Goal: Information Seeking & Learning: Learn about a topic

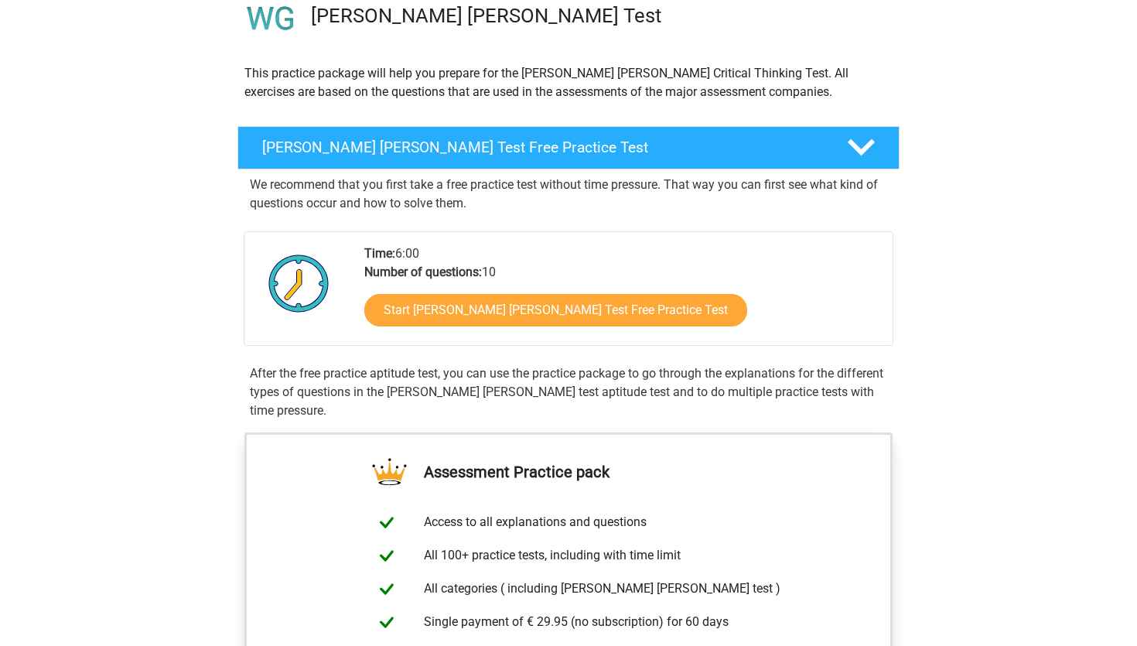
scroll to position [81, 0]
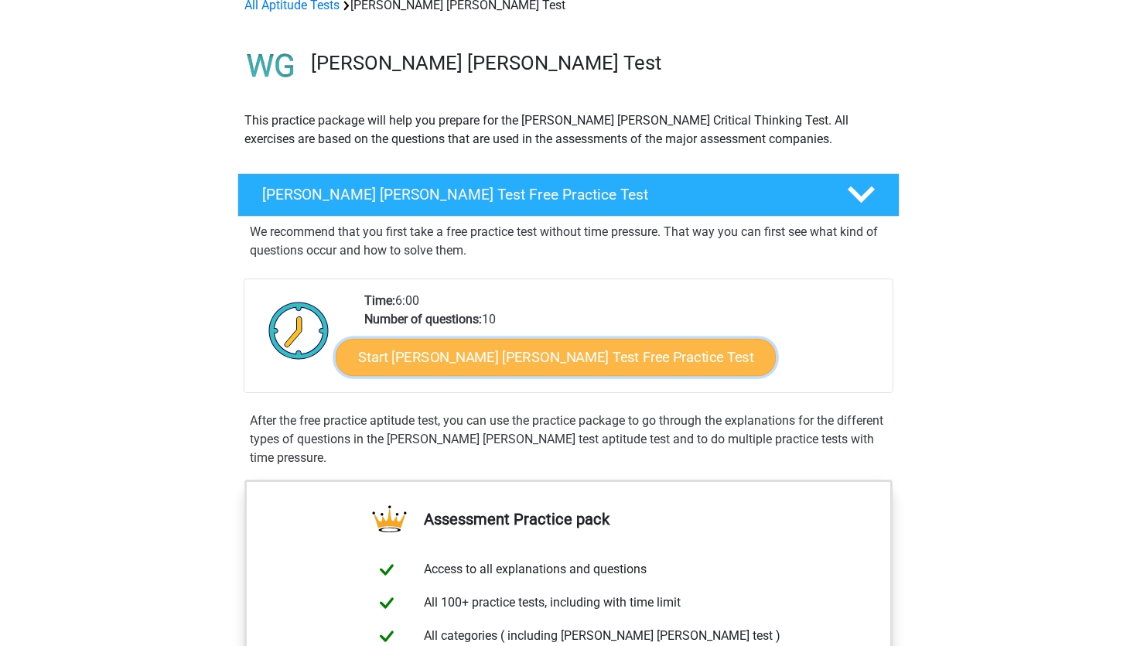
click at [531, 376] on link "Start Watson Glaser Test Free Practice Test" at bounding box center [556, 357] width 440 height 37
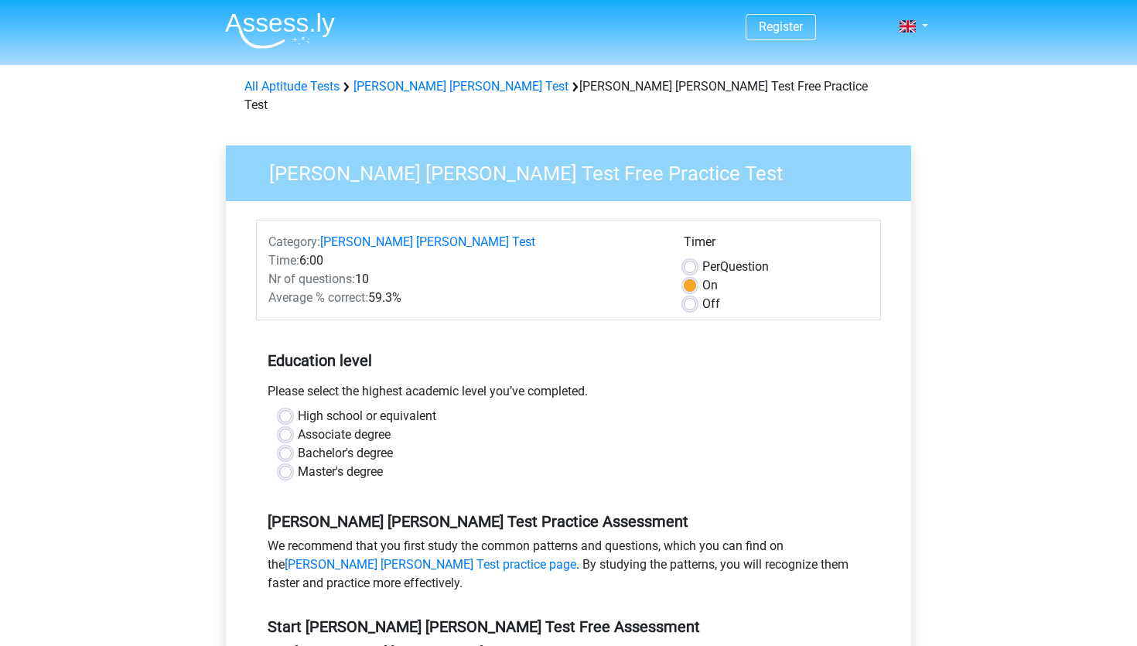
click at [331, 463] on label "Bachelor's degree" at bounding box center [345, 453] width 95 height 19
click at [292, 460] on input "Bachelor's degree" at bounding box center [285, 451] width 12 height 15
radio input "true"
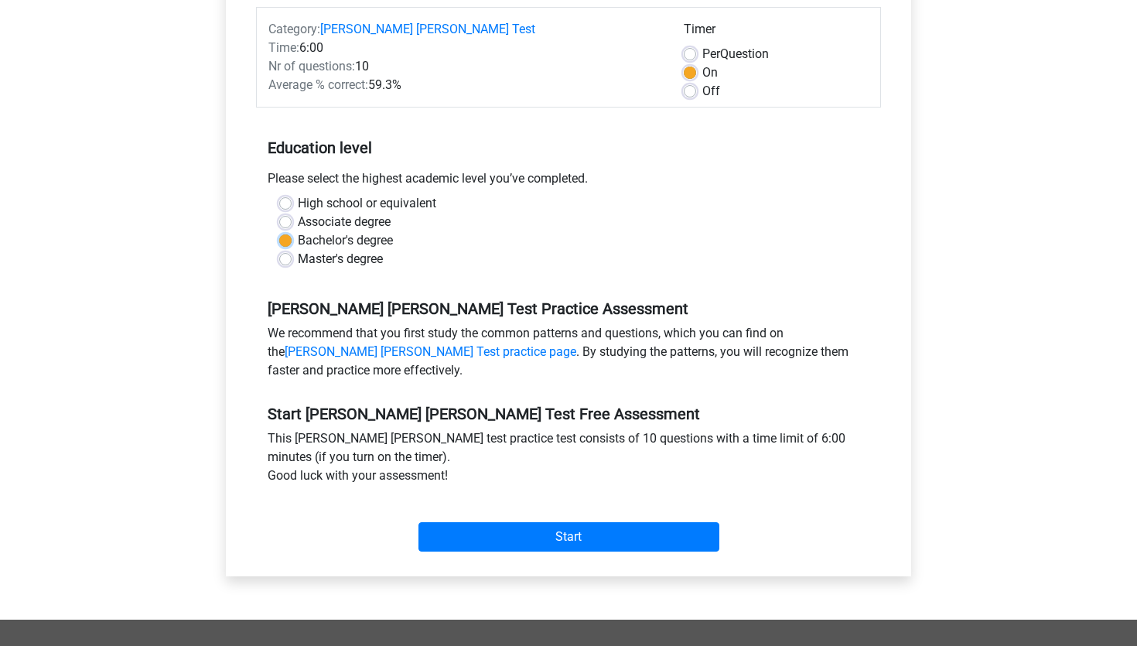
scroll to position [286, 0]
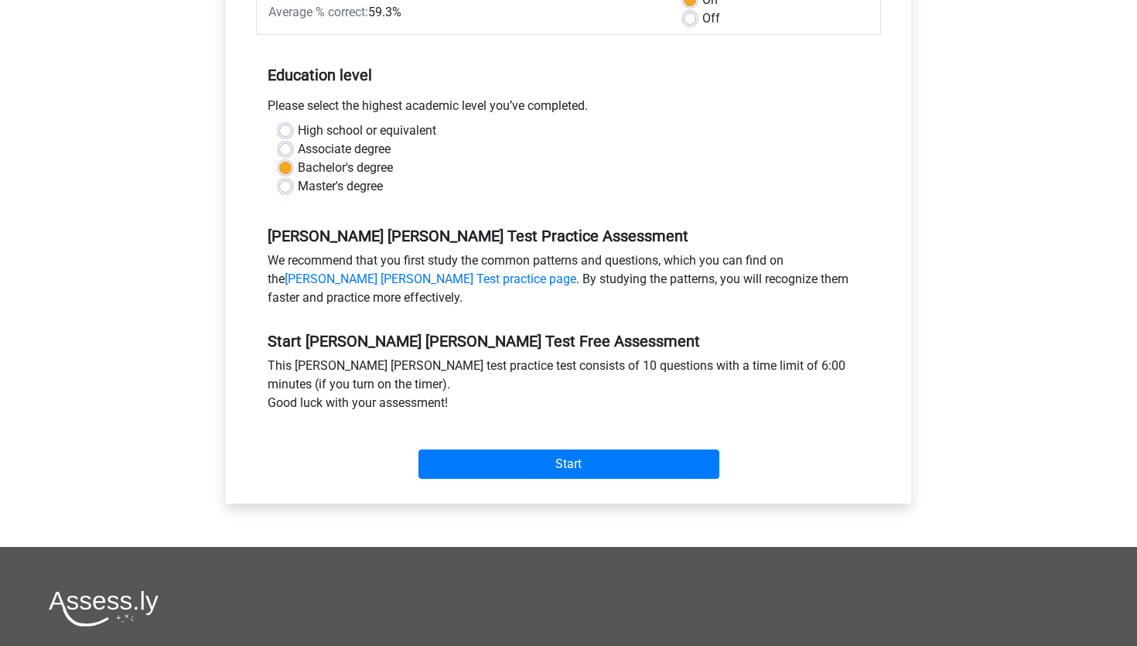
click at [320, 196] on label "Master's degree" at bounding box center [340, 186] width 85 height 19
click at [292, 193] on input "Master's degree" at bounding box center [285, 184] width 12 height 15
radio input "true"
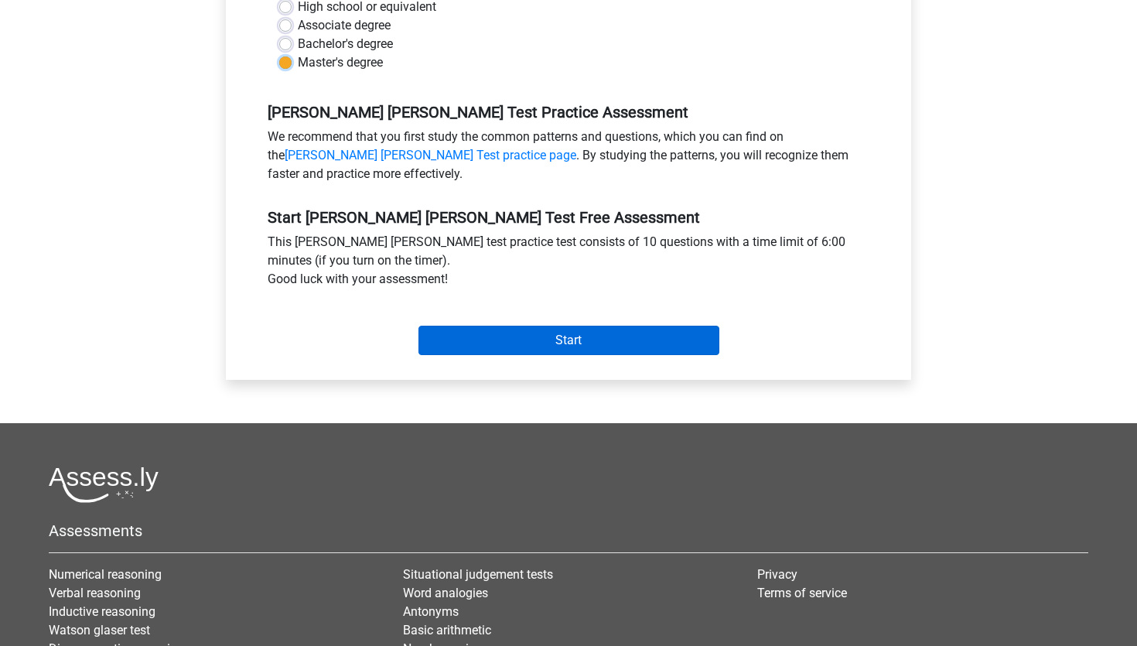
scroll to position [542, 0]
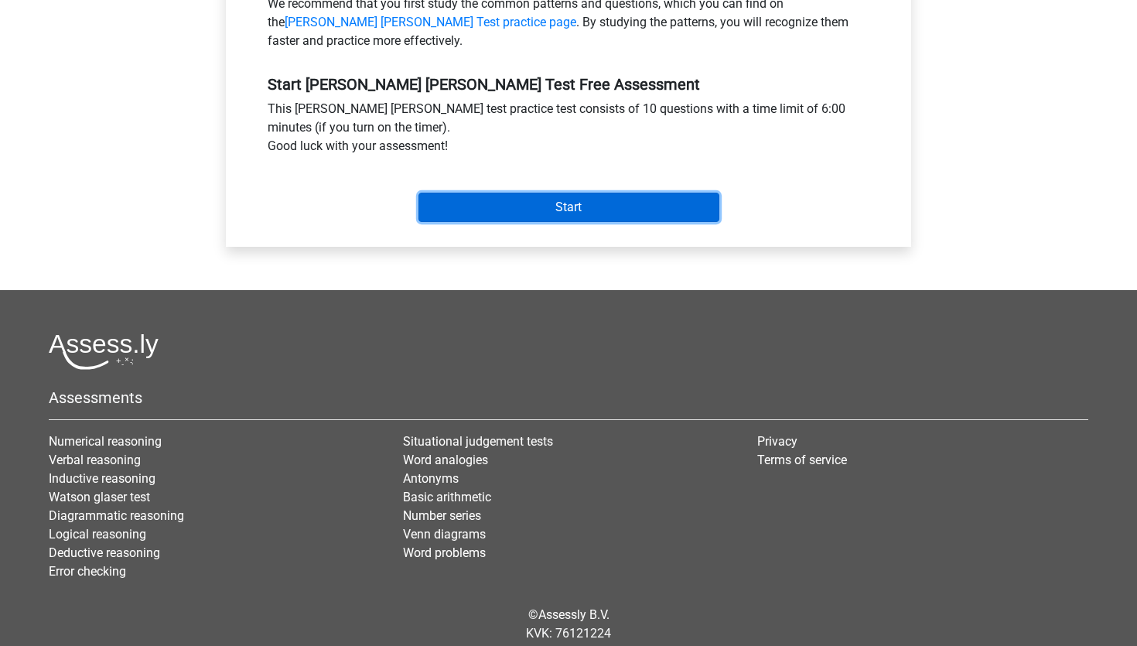
click at [537, 222] on input "Start" at bounding box center [569, 207] width 301 height 29
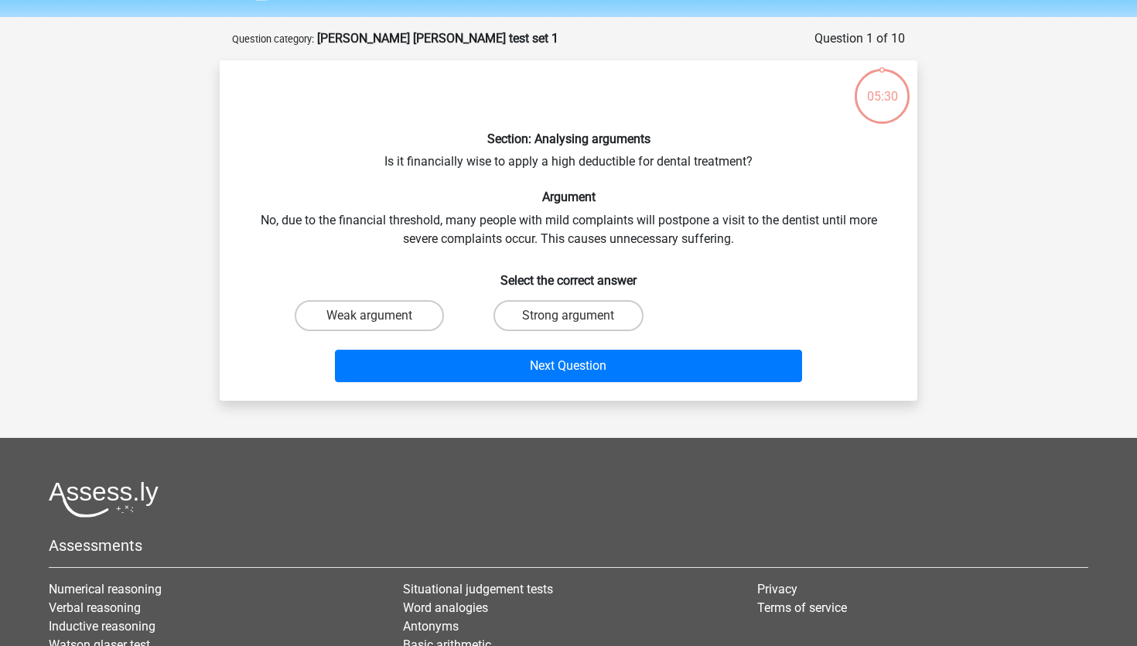
scroll to position [50, 0]
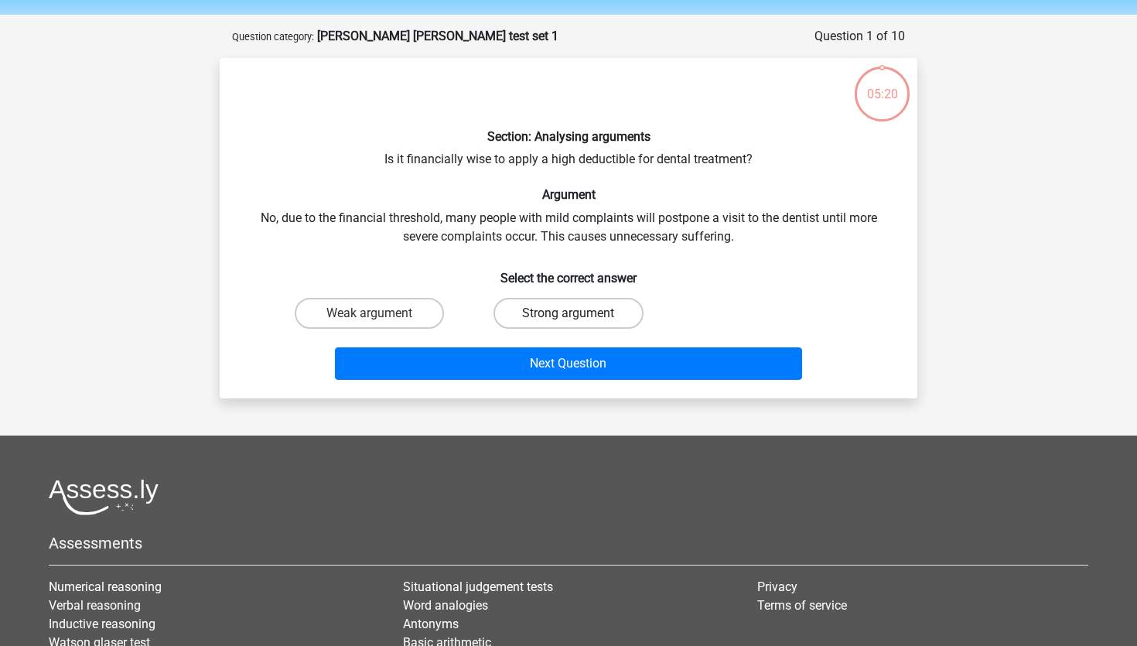
click at [541, 329] on label "Strong argument" at bounding box center [568, 313] width 149 height 31
click at [569, 323] on input "Strong argument" at bounding box center [574, 318] width 10 height 10
radio input "true"
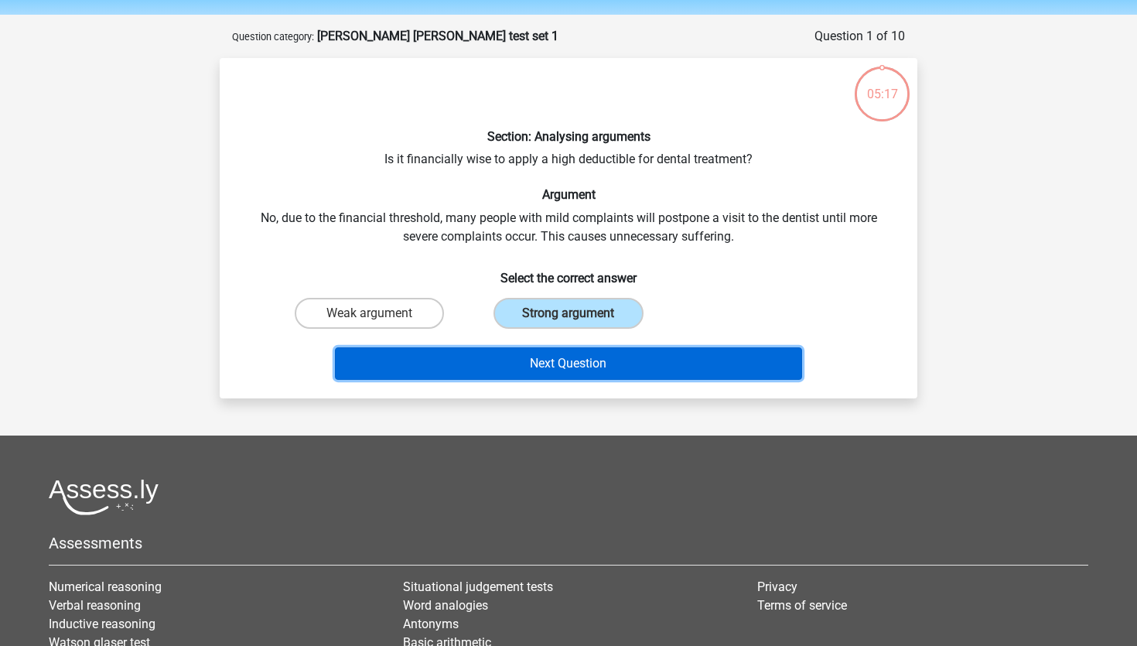
click at [669, 380] on button "Next Question" at bounding box center [569, 363] width 468 height 32
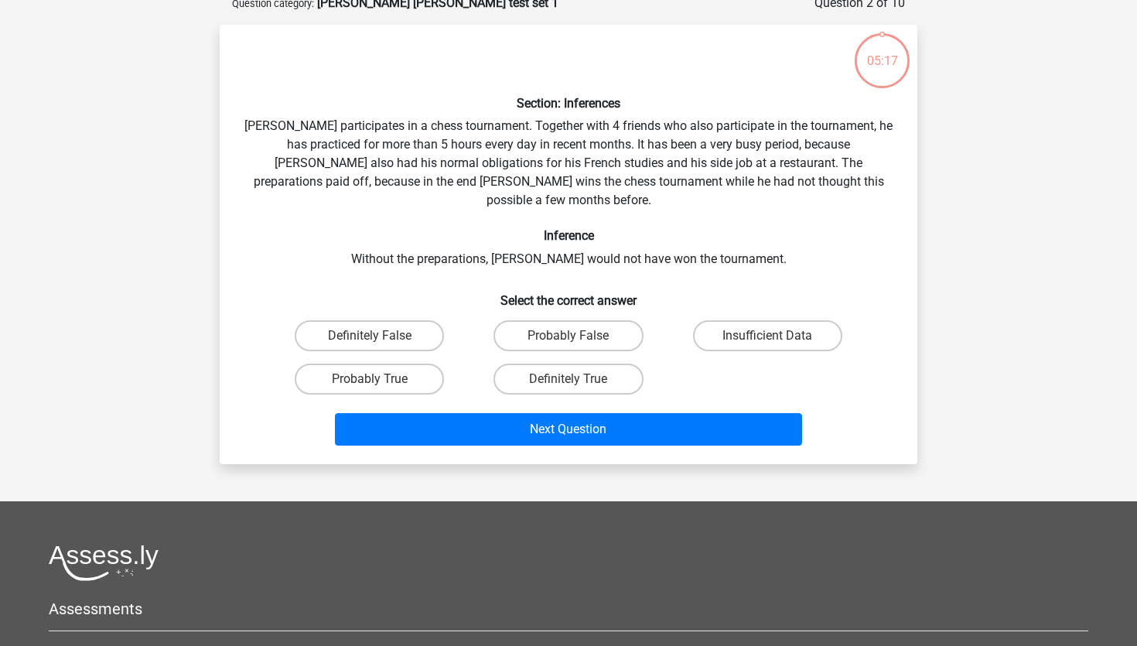
scroll to position [84, 0]
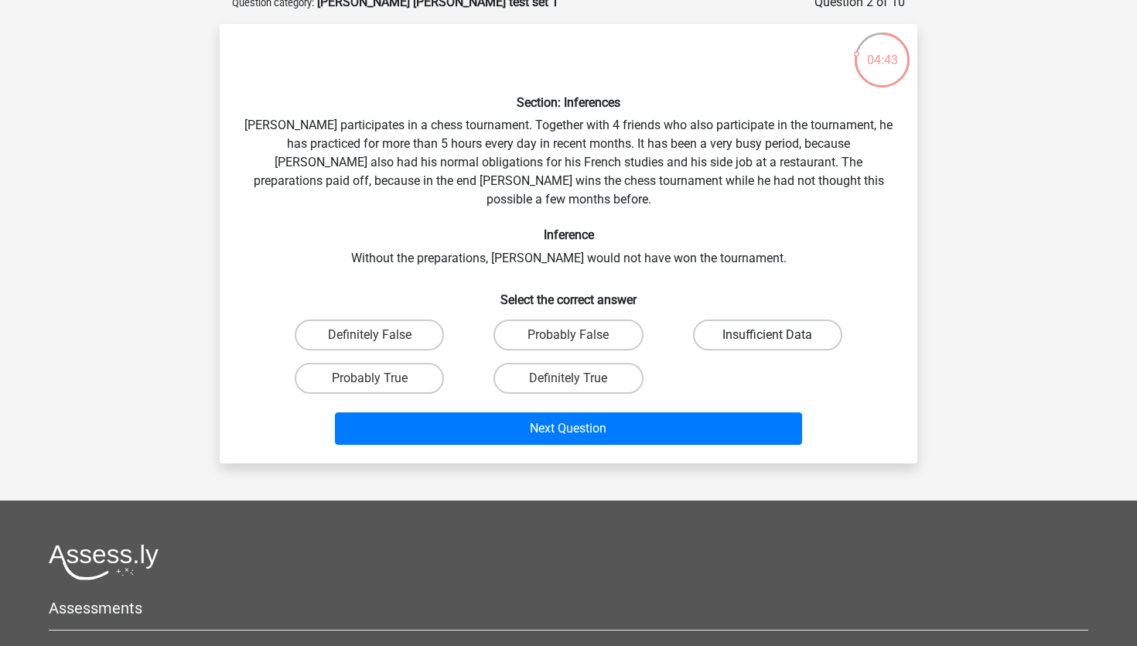
click at [788, 351] on label "Insufficient Data" at bounding box center [767, 335] width 149 height 31
click at [778, 345] on input "Insufficient Data" at bounding box center [773, 340] width 10 height 10
radio input "true"
click at [456, 394] on div "Probably True" at bounding box center [369, 378] width 186 height 31
click at [408, 394] on label "Probably True" at bounding box center [369, 378] width 149 height 31
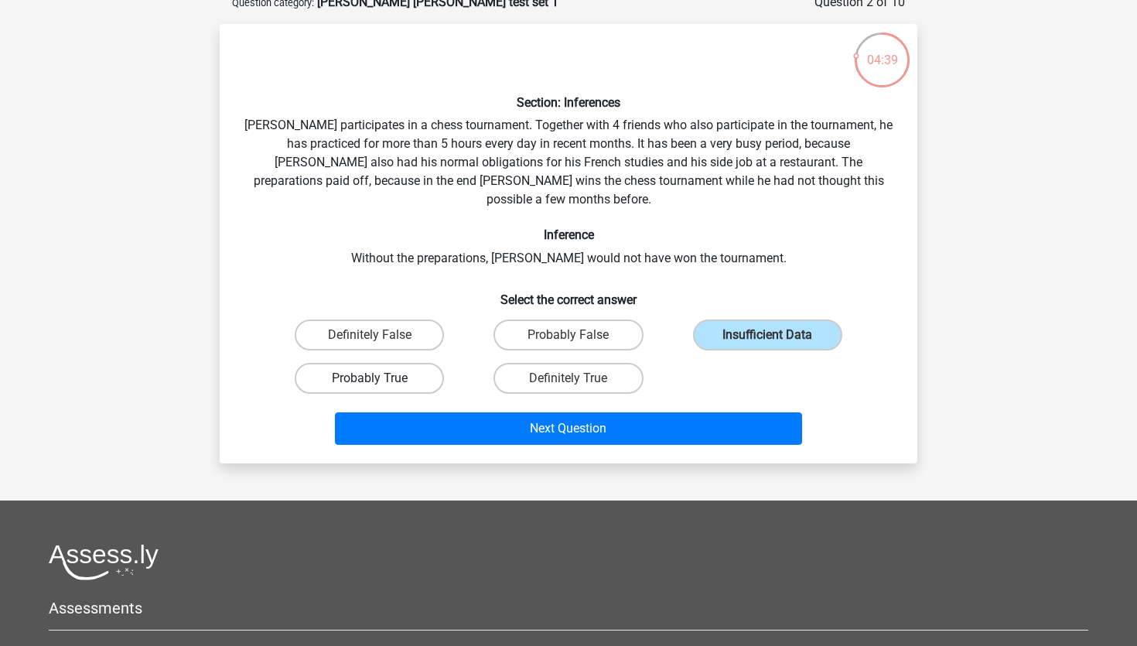
click at [380, 388] on input "Probably True" at bounding box center [375, 383] width 10 height 10
radio input "true"
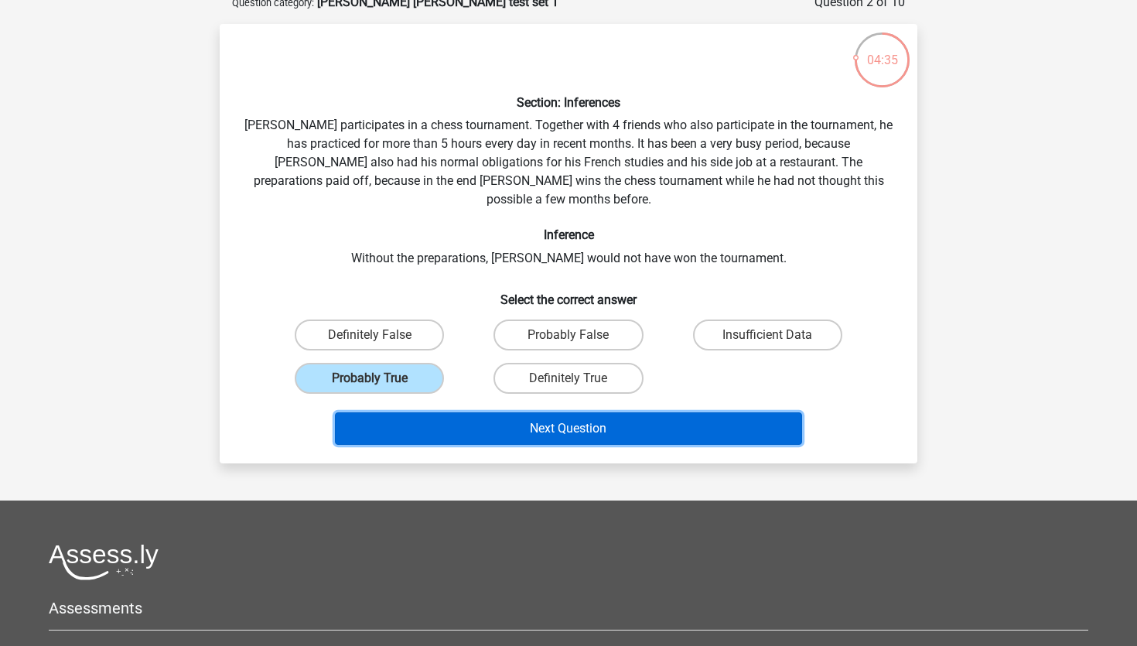
click at [689, 445] on button "Next Question" at bounding box center [569, 428] width 468 height 32
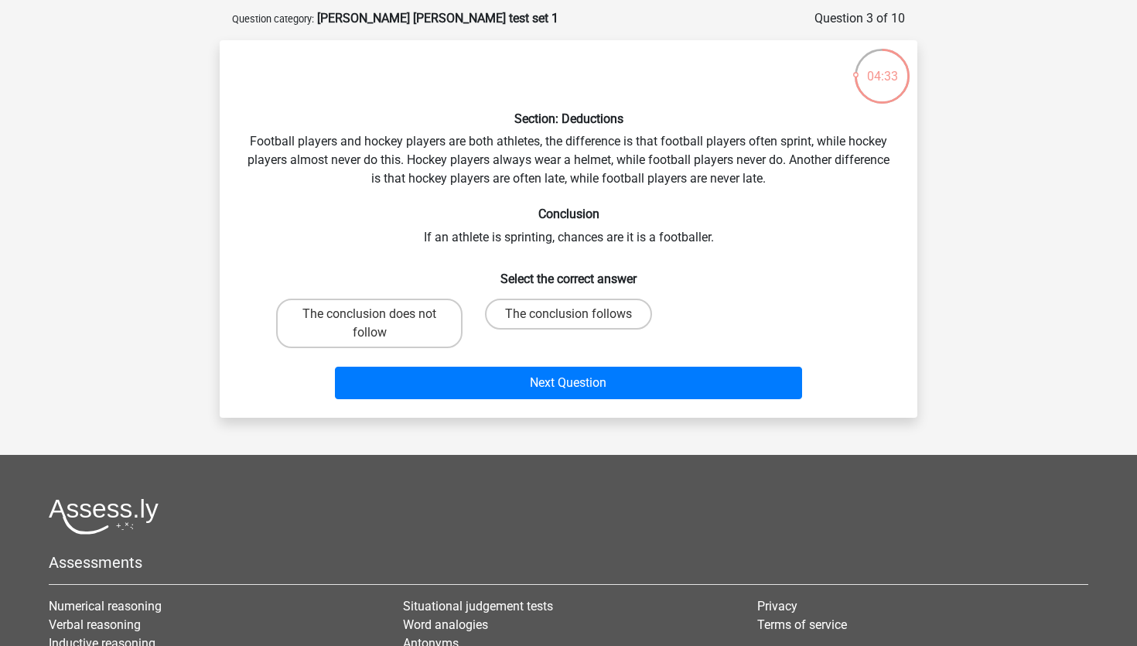
scroll to position [66, 0]
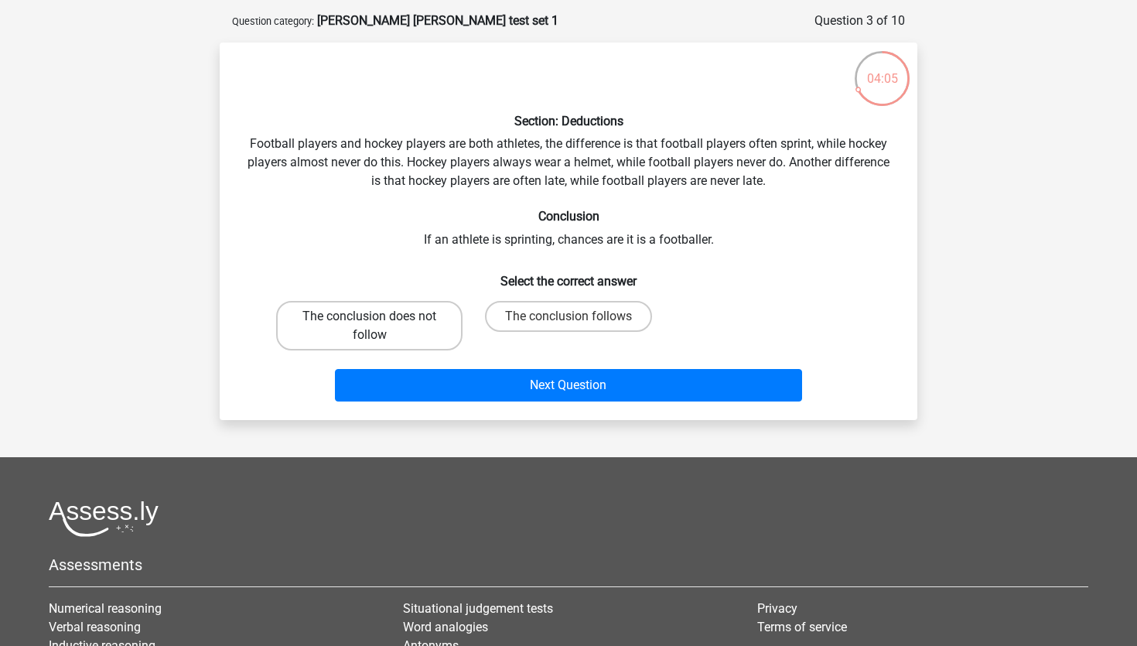
click at [442, 351] on label "The conclusion does not follow" at bounding box center [369, 326] width 186 height 50
click at [380, 327] on input "The conclusion does not follow" at bounding box center [375, 321] width 10 height 10
radio input "true"
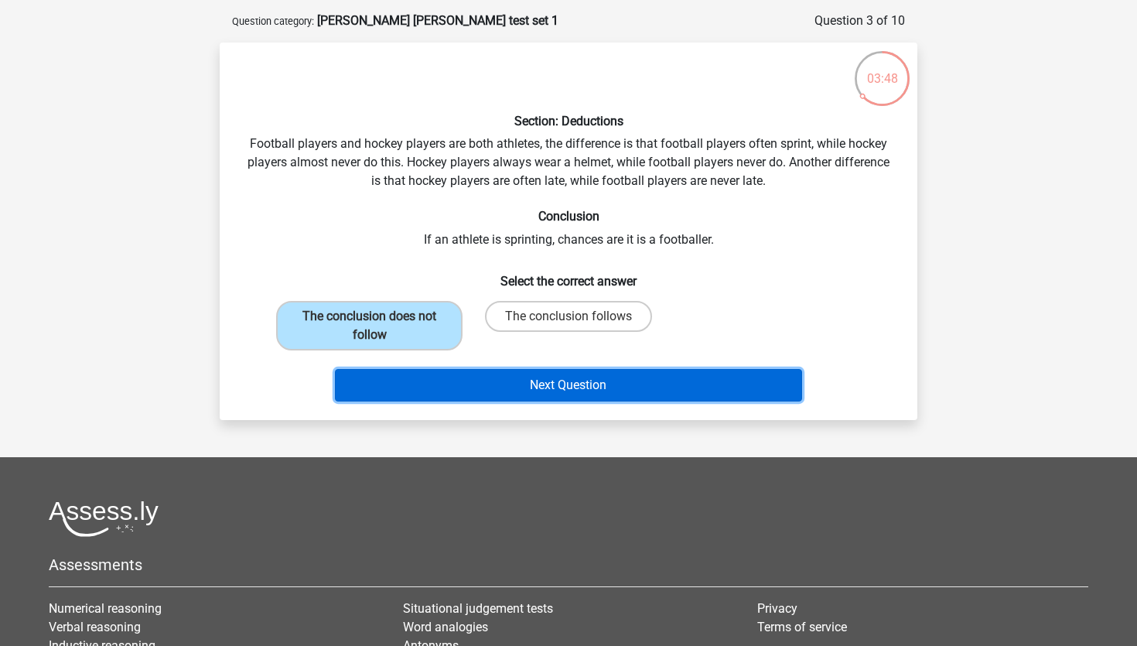
click at [586, 402] on button "Next Question" at bounding box center [569, 385] width 468 height 32
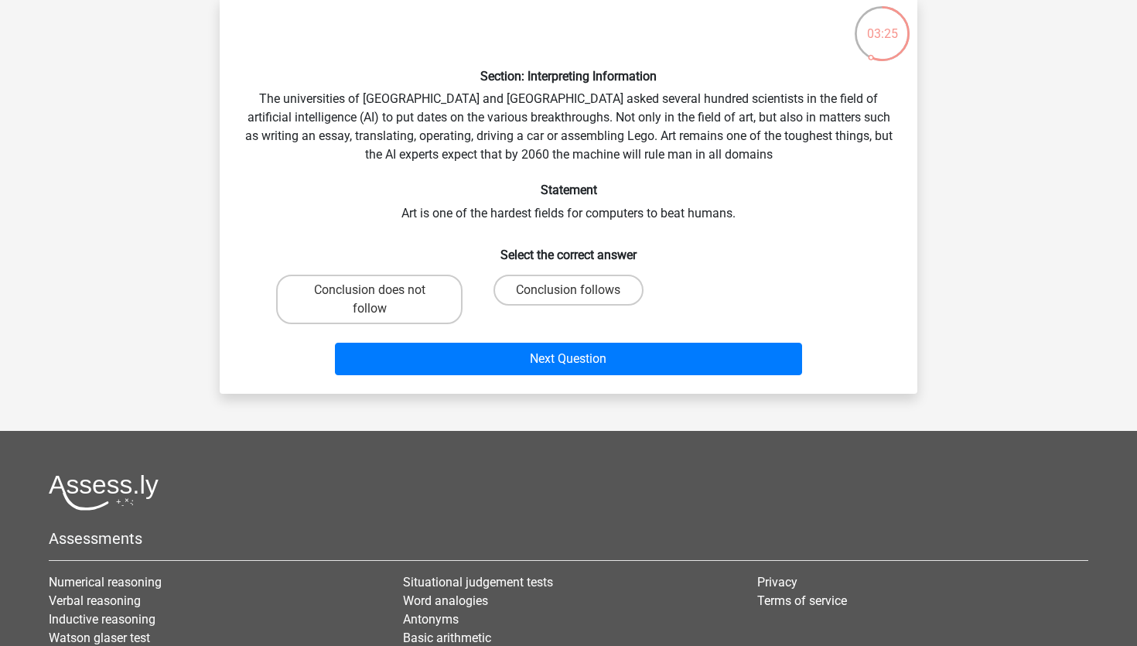
scroll to position [115, 0]
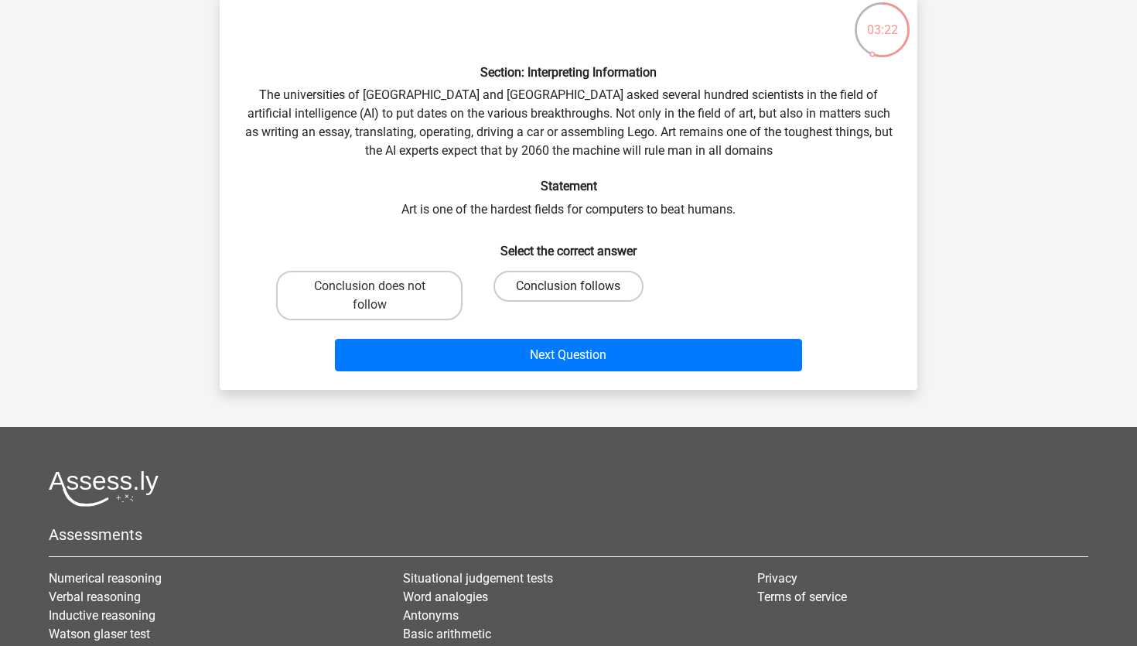
click at [581, 302] on label "Conclusion follows" at bounding box center [568, 286] width 149 height 31
click at [579, 296] on input "Conclusion follows" at bounding box center [574, 291] width 10 height 10
radio input "true"
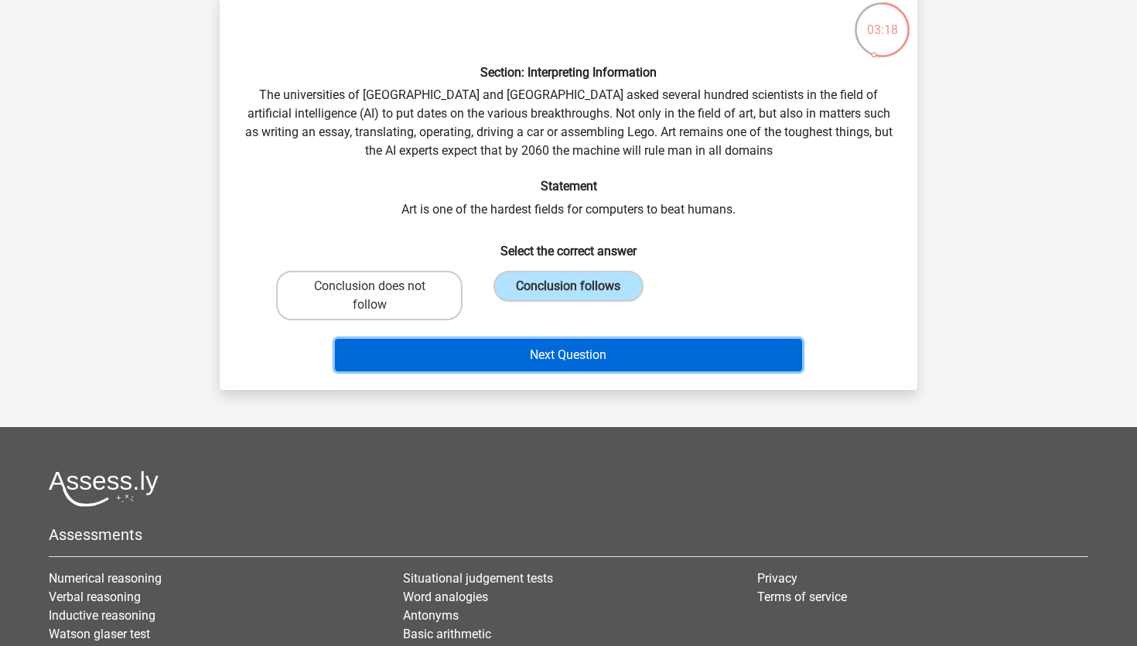
click at [603, 371] on button "Next Question" at bounding box center [569, 355] width 468 height 32
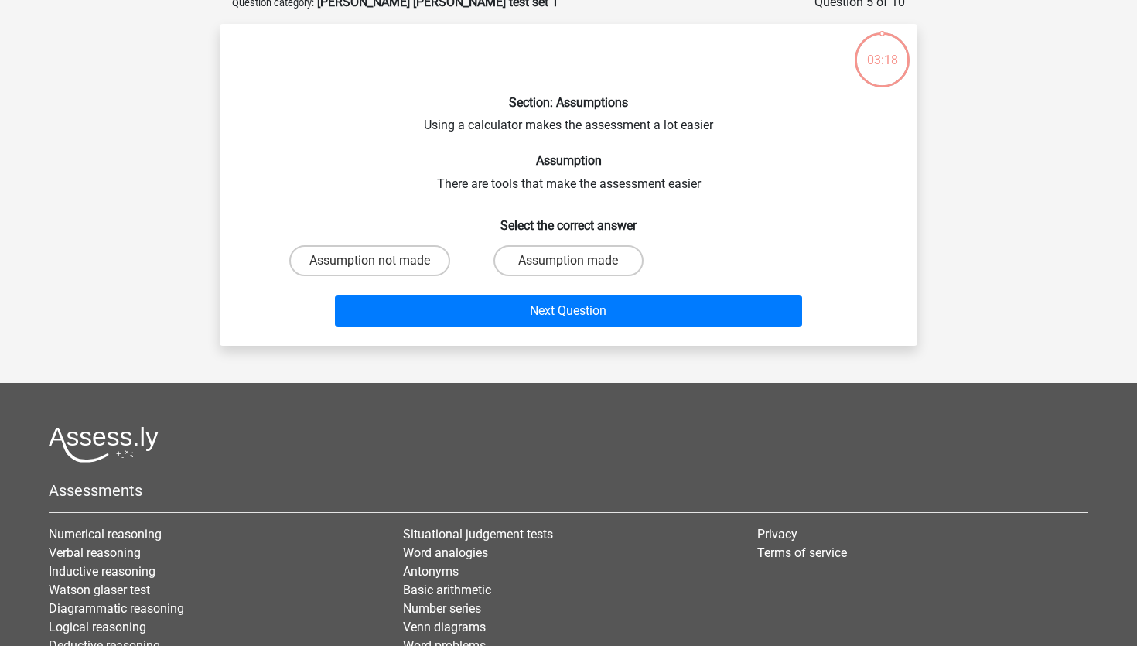
scroll to position [84, 0]
click at [603, 276] on label "Assumption made" at bounding box center [568, 260] width 149 height 31
click at [579, 271] on input "Assumption made" at bounding box center [574, 266] width 10 height 10
radio input "true"
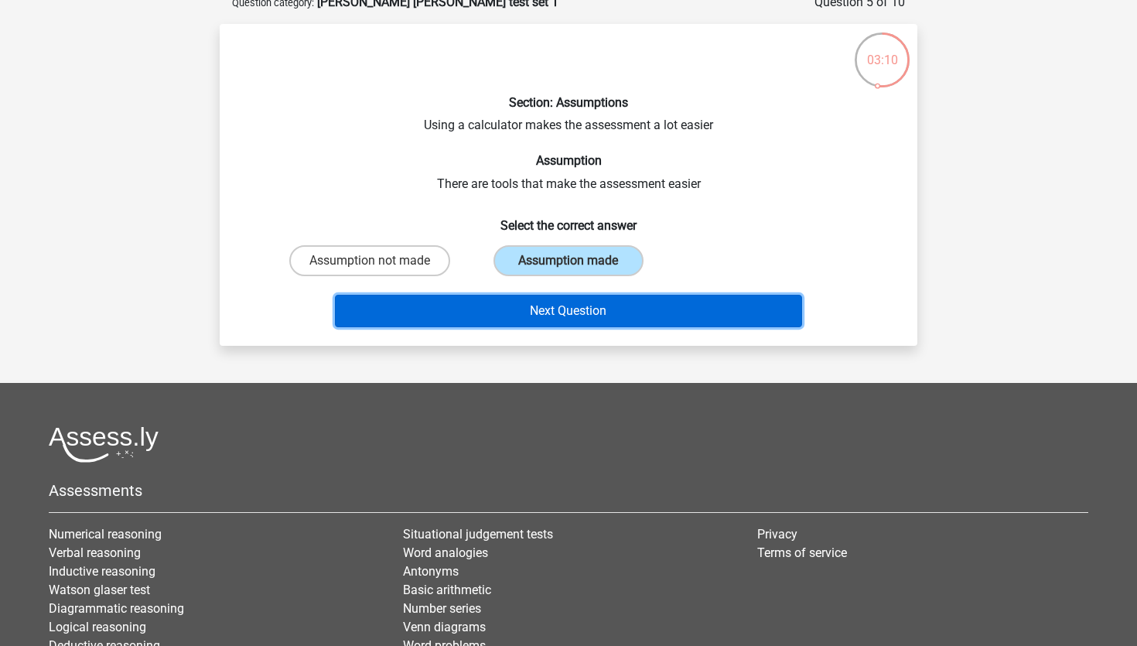
click at [597, 327] on button "Next Question" at bounding box center [569, 311] width 468 height 32
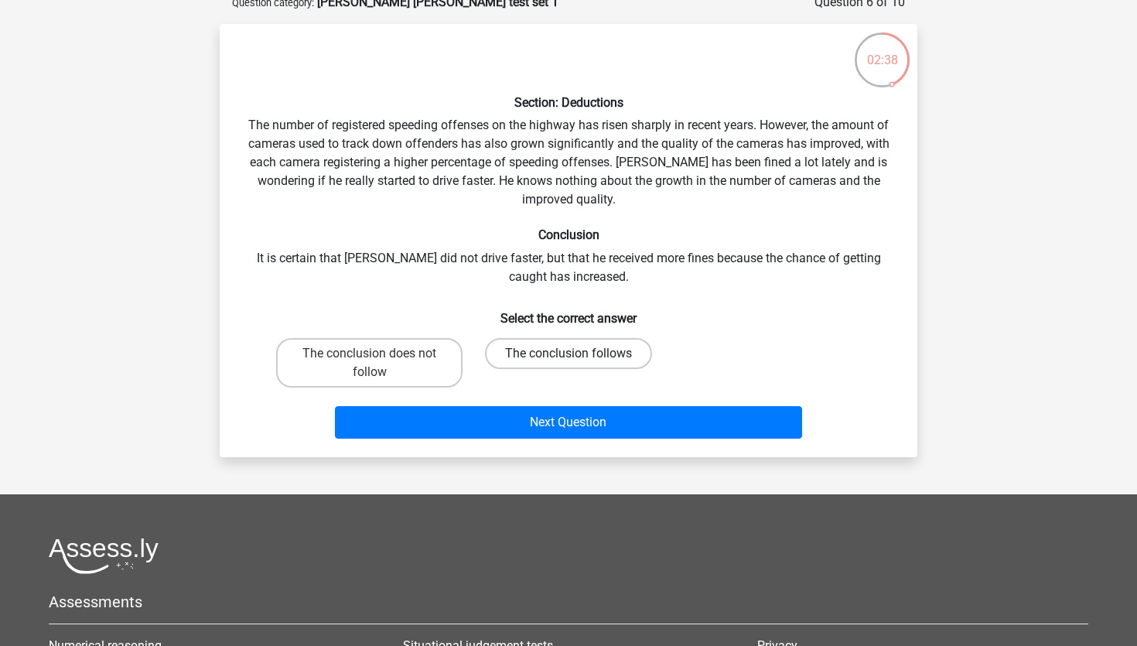
click at [621, 369] on label "The conclusion follows" at bounding box center [568, 353] width 167 height 31
click at [579, 364] on input "The conclusion follows" at bounding box center [574, 359] width 10 height 10
radio input "true"
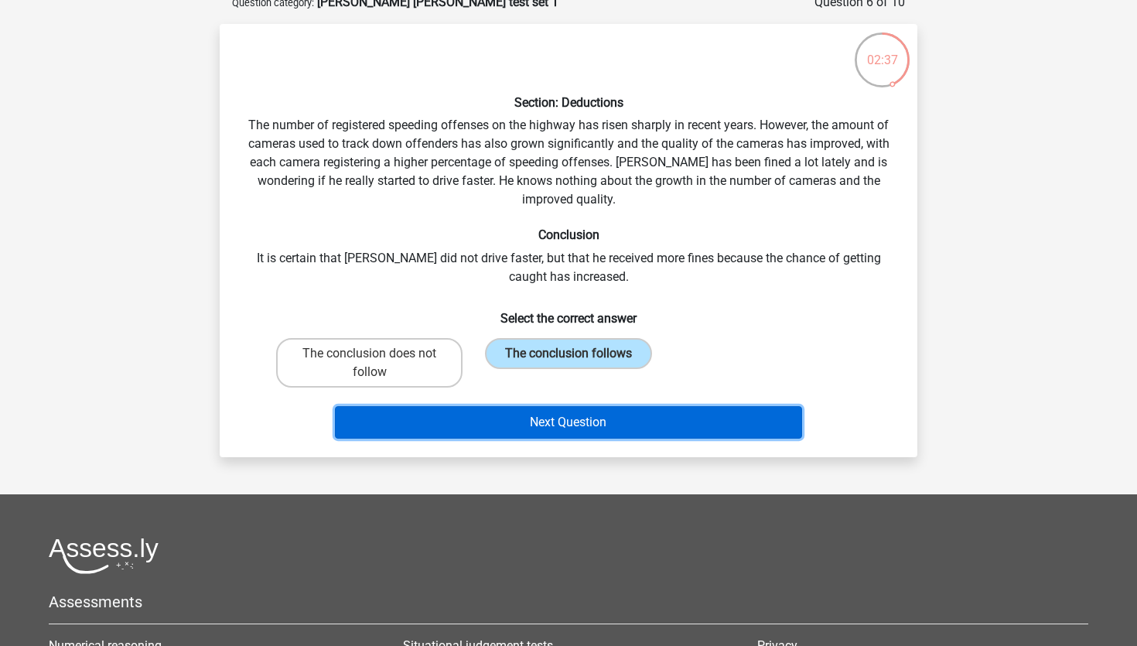
click at [643, 439] on button "Next Question" at bounding box center [569, 422] width 468 height 32
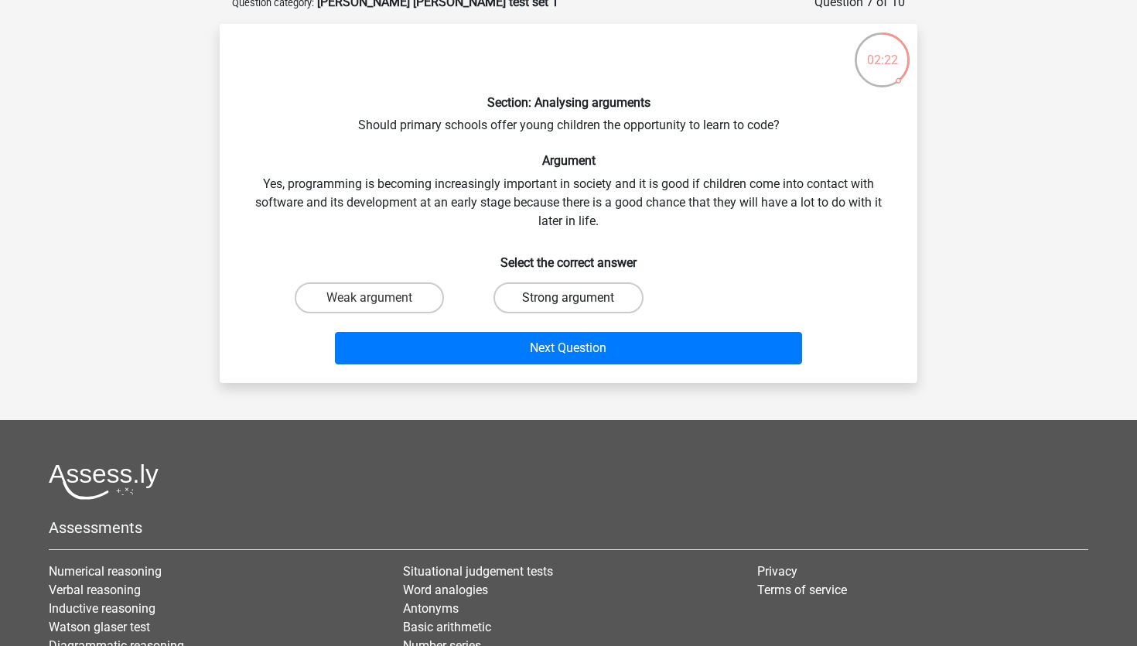
click at [583, 313] on label "Strong argument" at bounding box center [568, 297] width 149 height 31
click at [579, 308] on input "Strong argument" at bounding box center [574, 303] width 10 height 10
radio input "true"
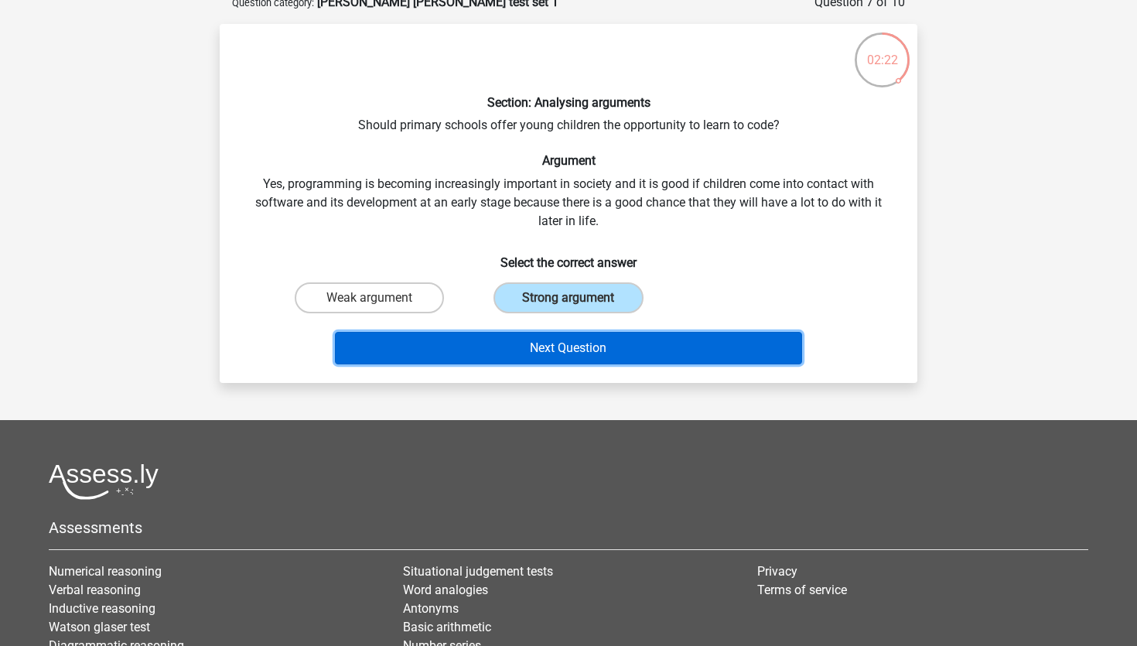
click at [618, 364] on button "Next Question" at bounding box center [569, 348] width 468 height 32
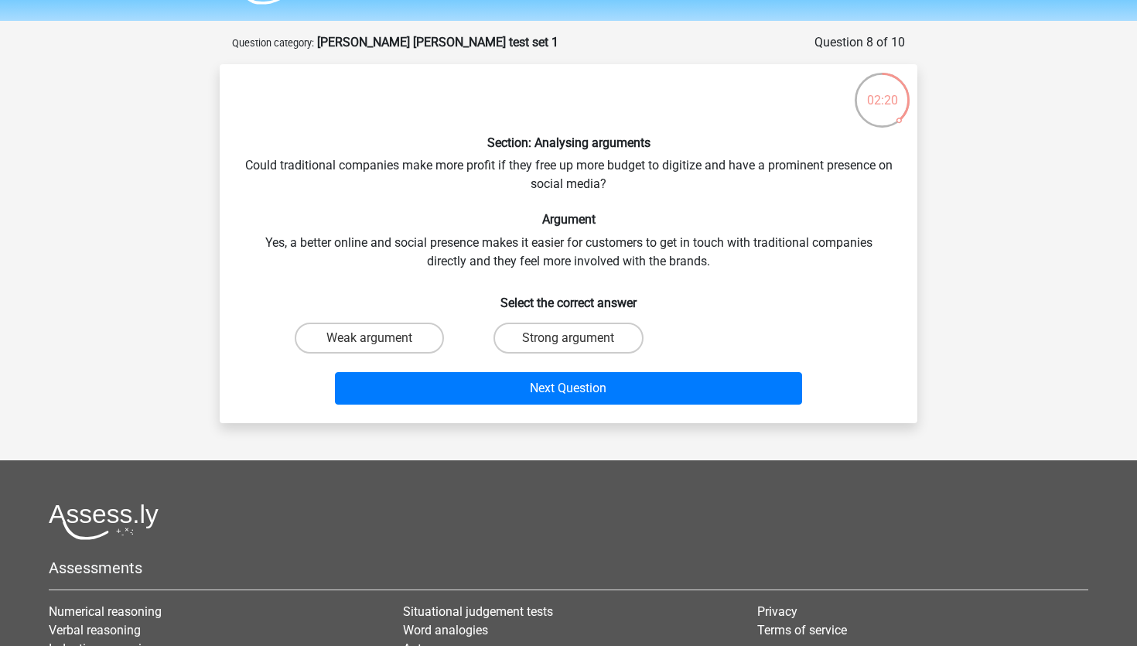
scroll to position [41, 0]
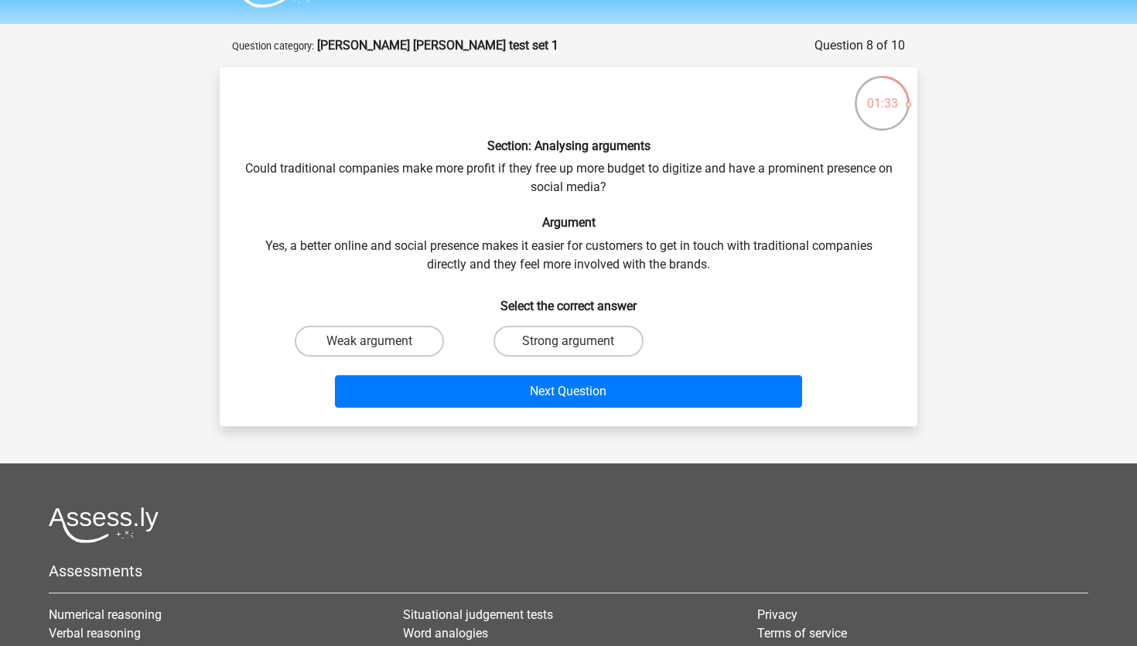
click at [573, 351] on input "Strong argument" at bounding box center [574, 346] width 10 height 10
radio input "true"
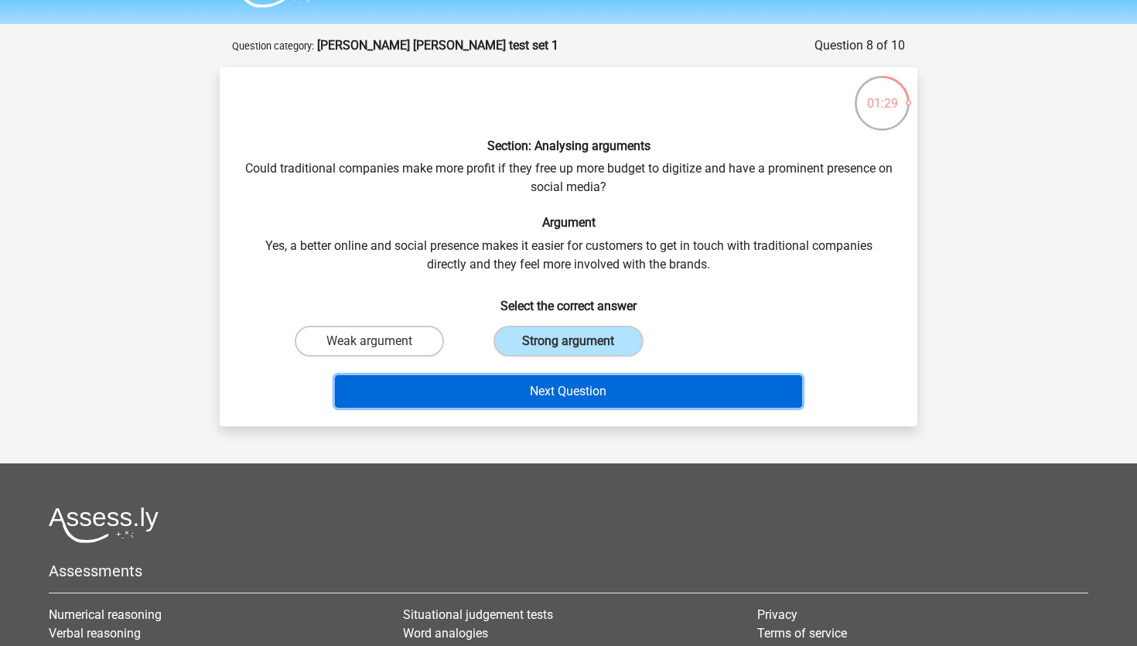
click at [576, 408] on button "Next Question" at bounding box center [569, 391] width 468 height 32
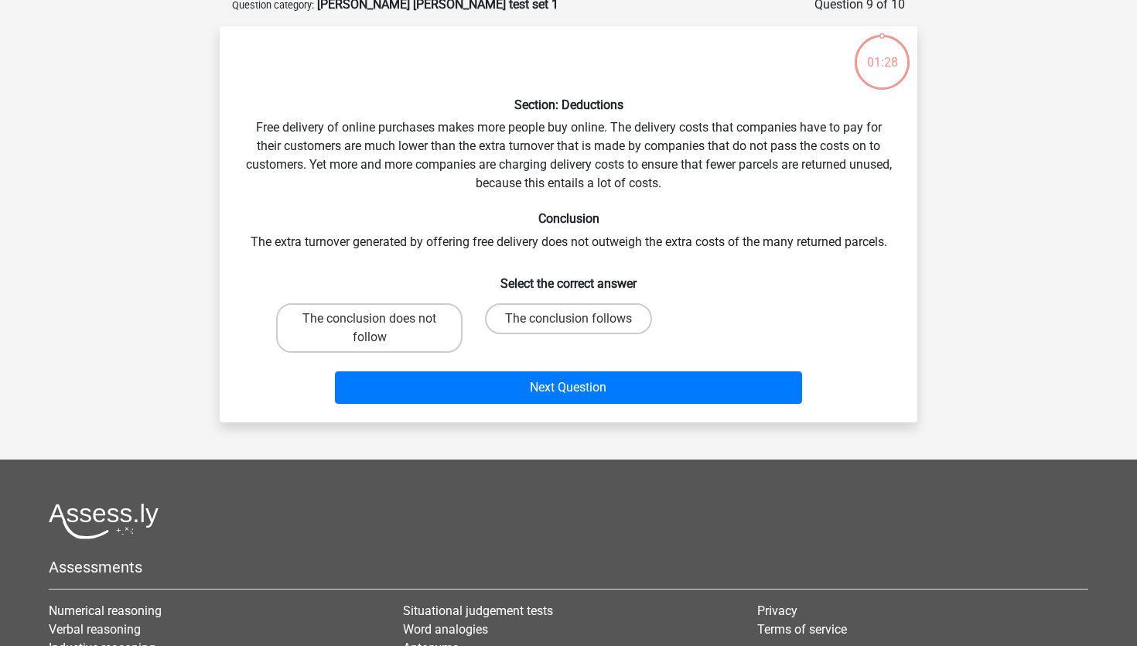
scroll to position [84, 0]
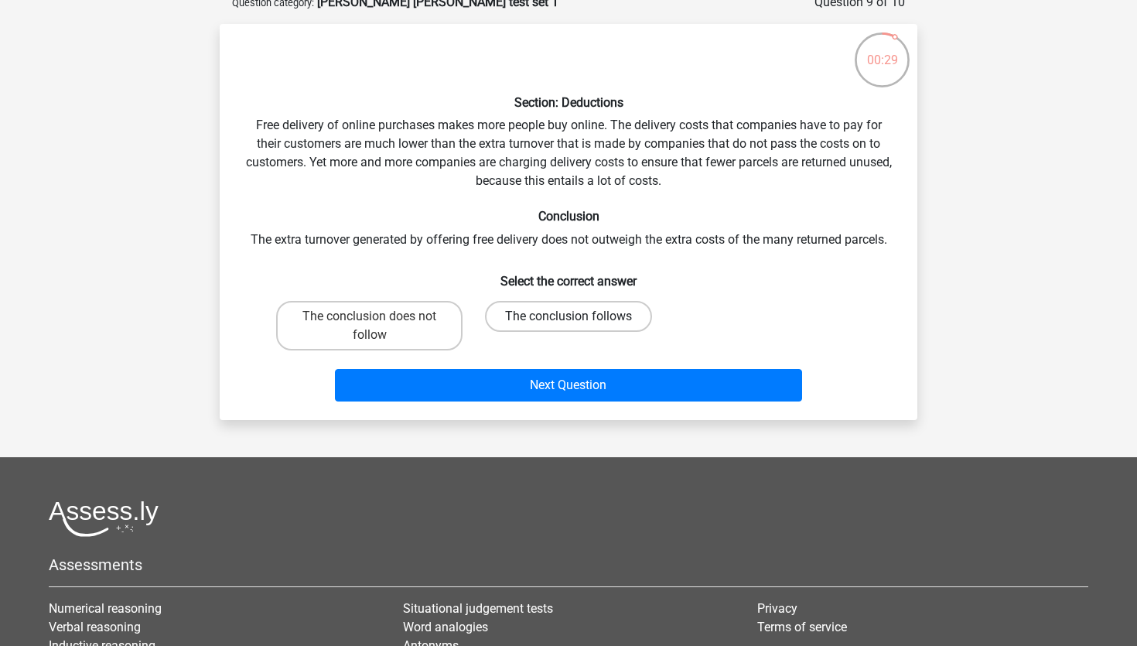
click at [566, 332] on label "The conclusion follows" at bounding box center [568, 316] width 167 height 31
click at [569, 327] on input "The conclusion follows" at bounding box center [574, 321] width 10 height 10
radio input "true"
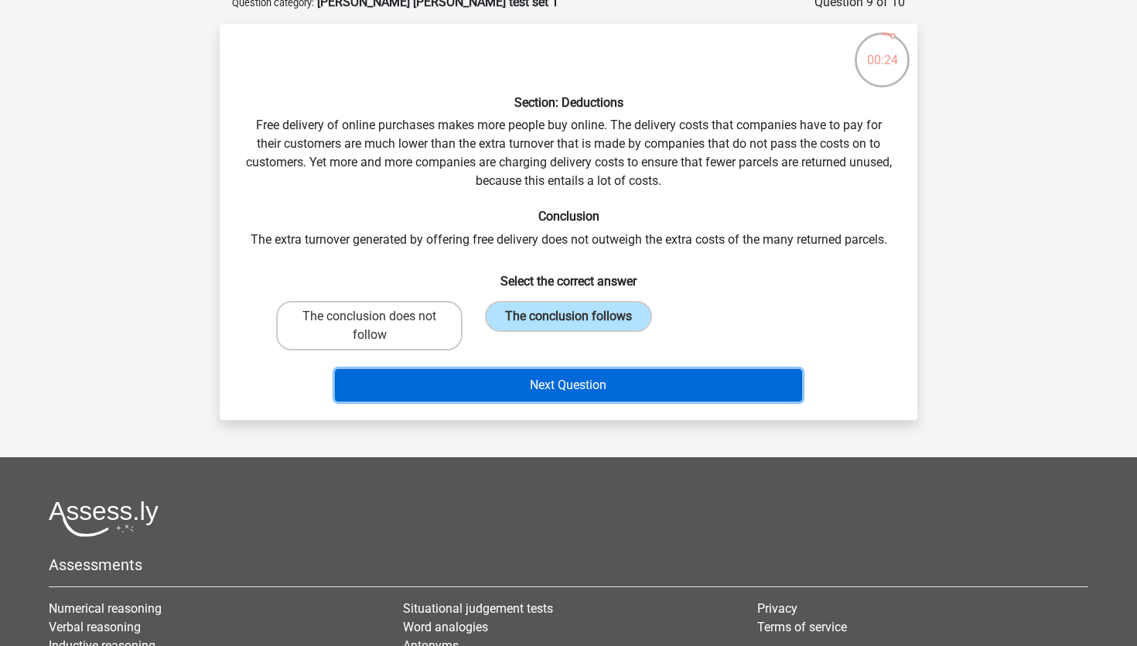
click at [593, 402] on button "Next Question" at bounding box center [569, 385] width 468 height 32
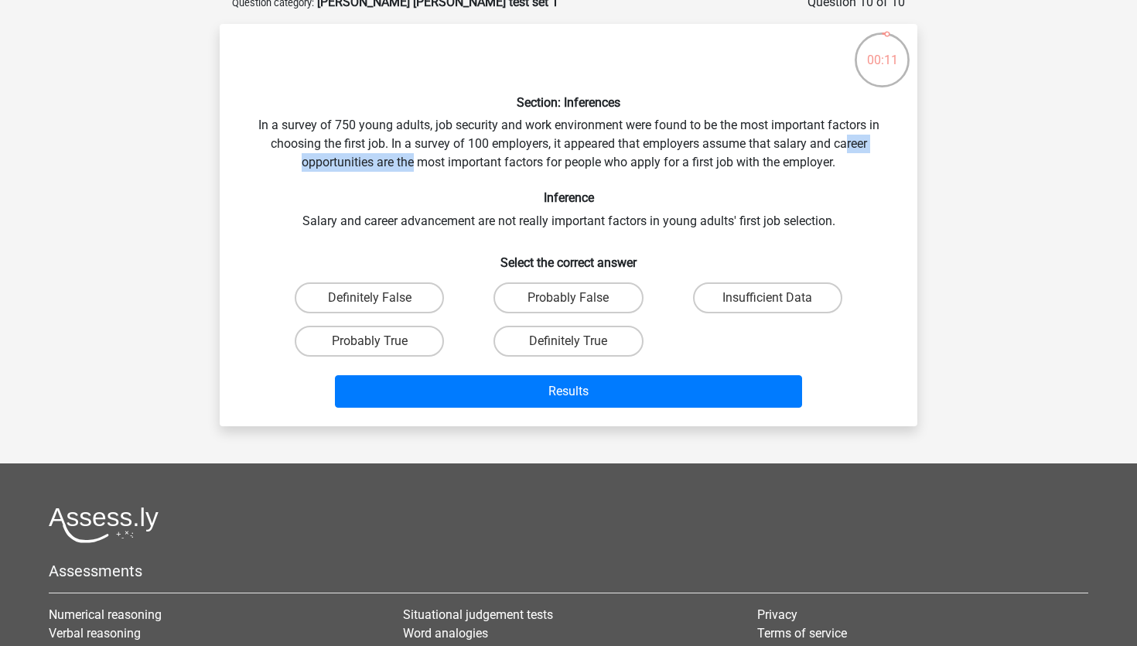
drag, startPoint x: 542, startPoint y: 203, endPoint x: 716, endPoint y: 207, distance: 174.1
click at [716, 207] on div "Section: Inferences In a survey of 750 young adults, job security and work envi…" at bounding box center [569, 225] width 686 height 378
click at [741, 213] on div "Section: Inferences In a survey of 750 young adults, job security and work envi…" at bounding box center [569, 225] width 686 height 378
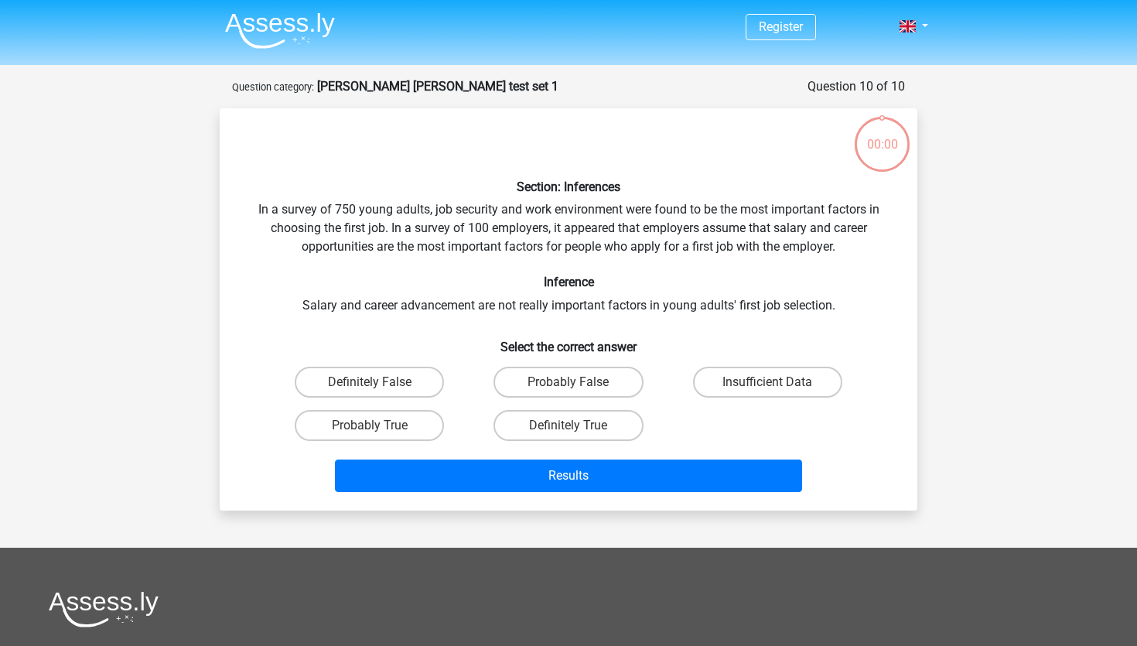
scroll to position [84, 0]
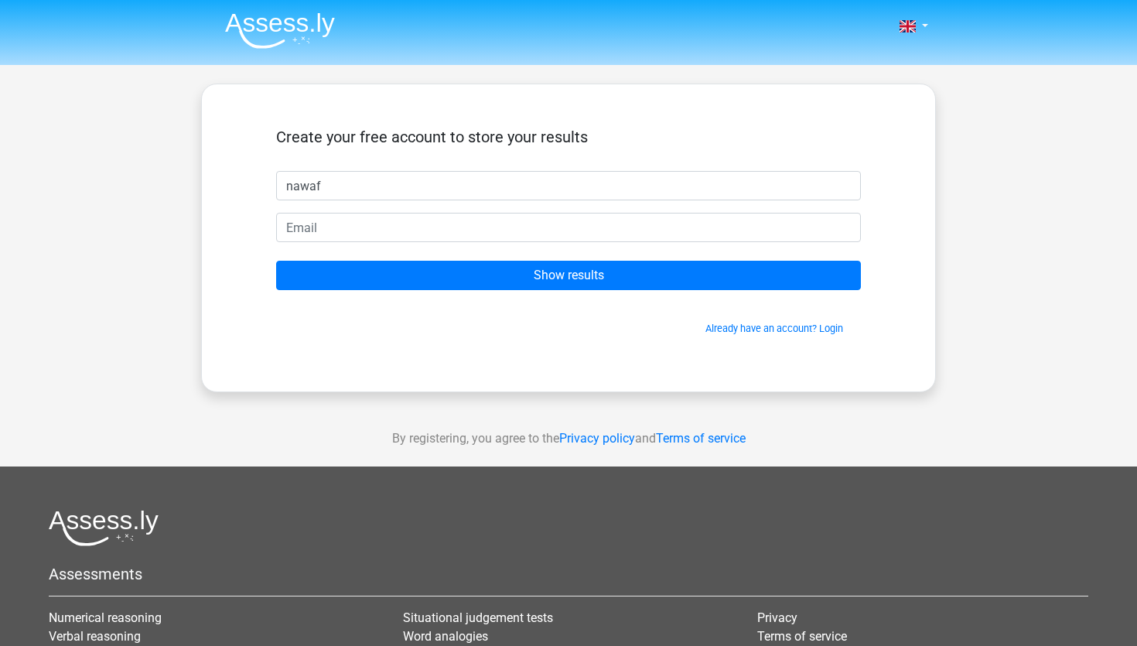
type input "nawaf"
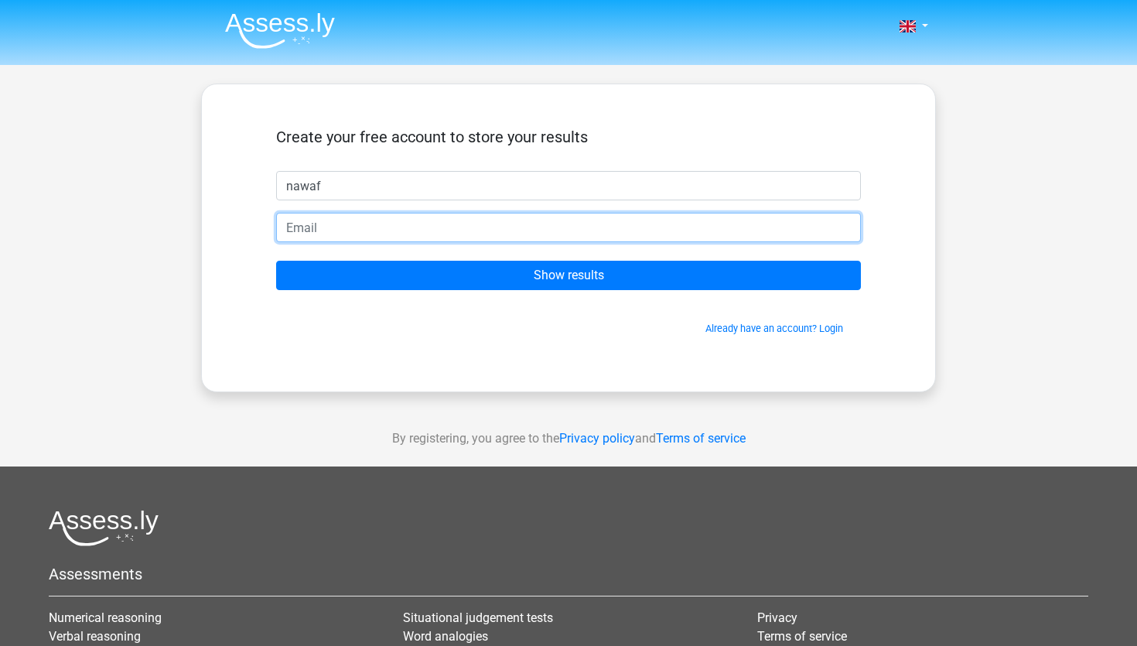
click at [498, 242] on input "email" at bounding box center [568, 227] width 585 height 29
type input "legoat2312@gmail.com"
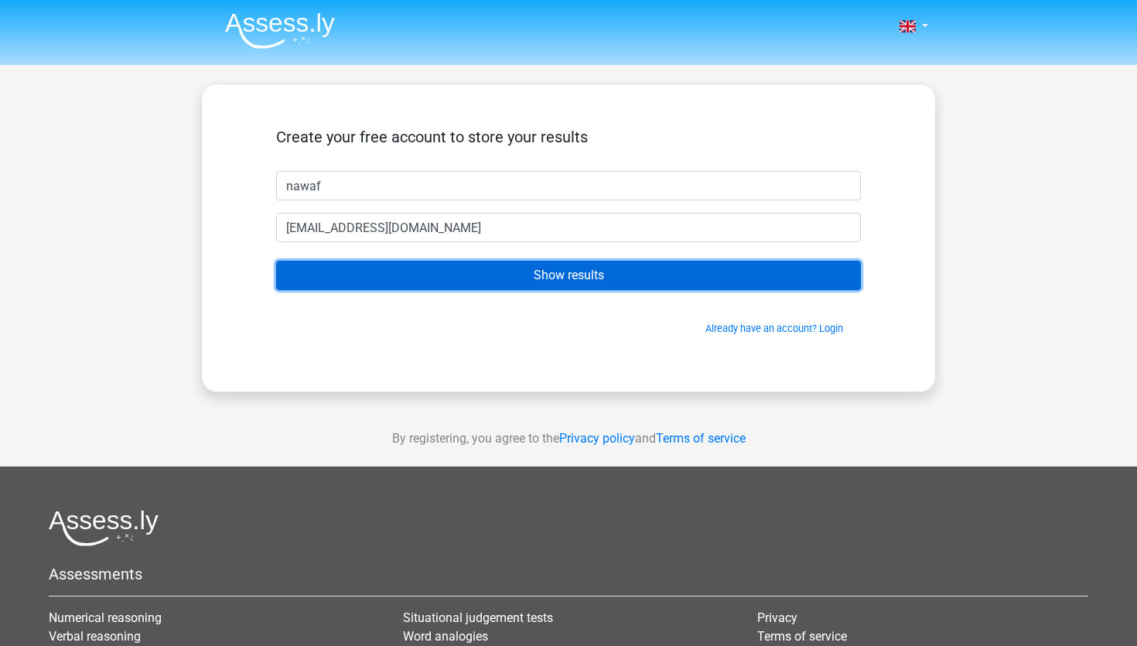
click at [548, 290] on input "Show results" at bounding box center [568, 275] width 585 height 29
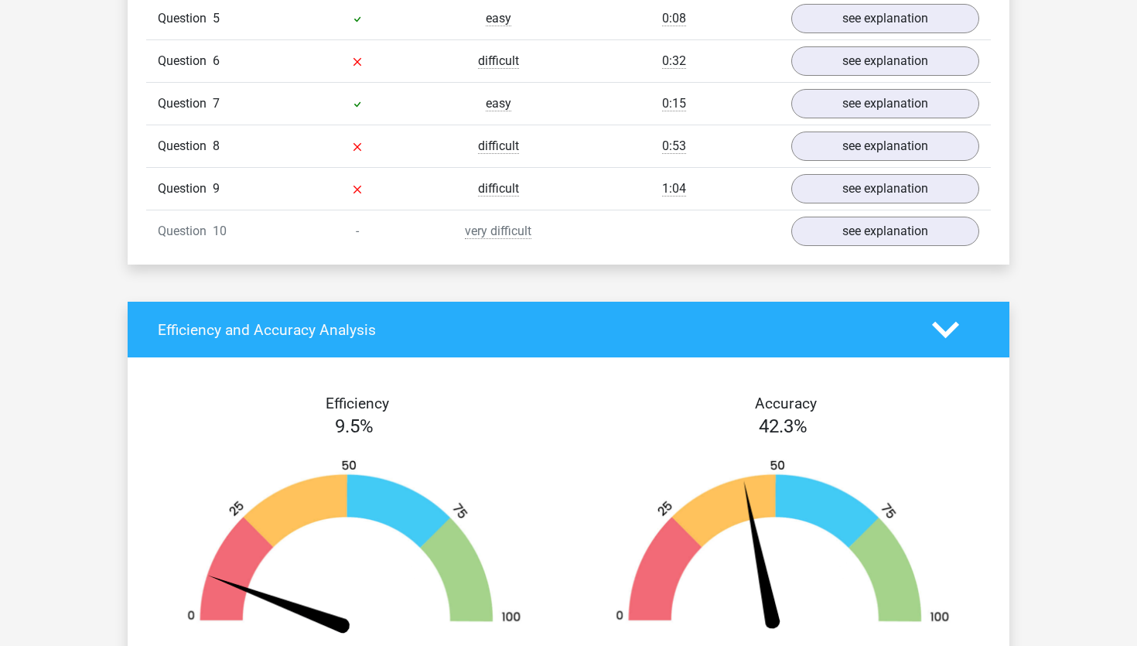
scroll to position [1472, 0]
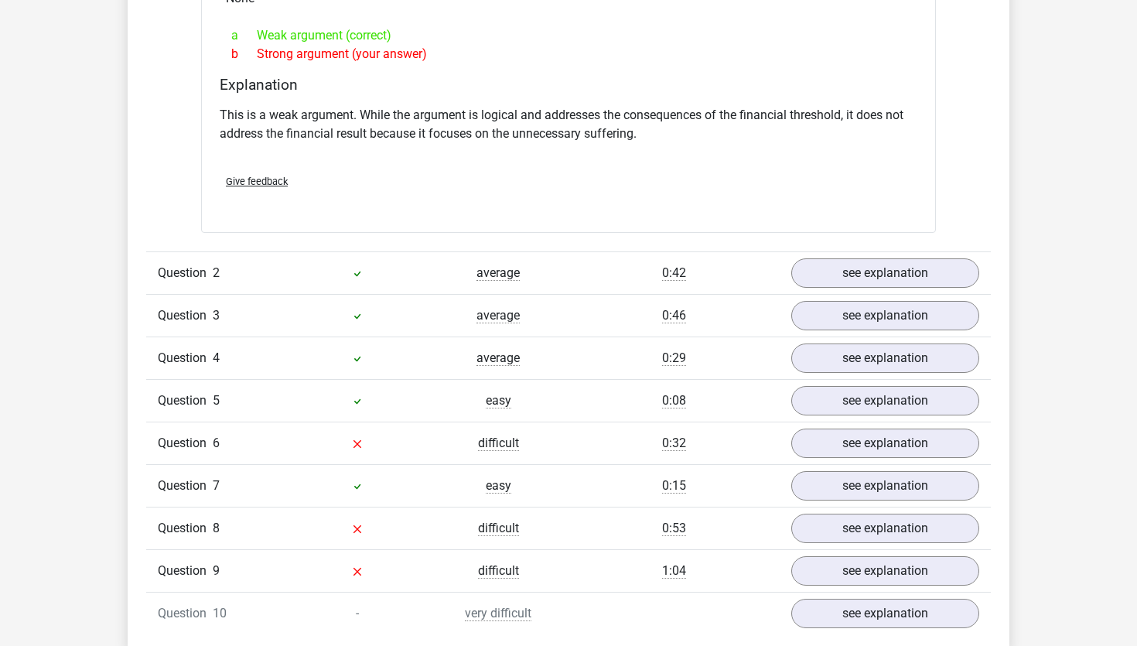
scroll to position [1516, 0]
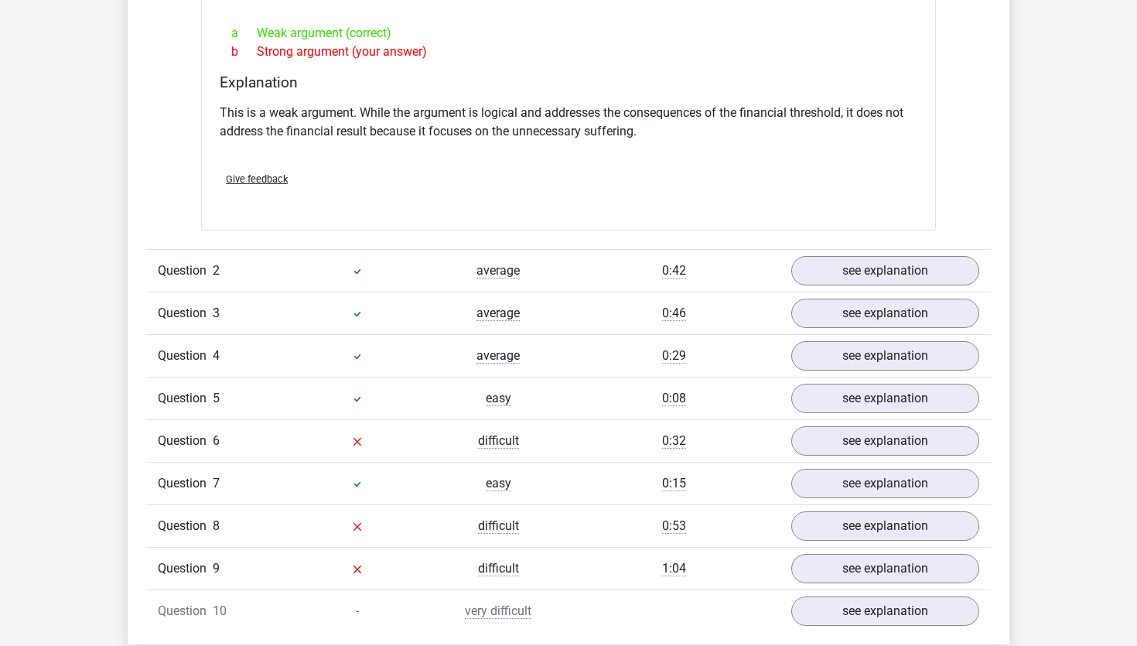
drag, startPoint x: 378, startPoint y: 261, endPoint x: 539, endPoint y: 259, distance: 160.9
click at [541, 231] on div "Section: Analysing arguments Is it financially wise to apply a high deductible …" at bounding box center [568, 44] width 735 height 374
click at [539, 231] on div "Section: Analysing arguments Is it financially wise to apply a high deductible …" at bounding box center [568, 44] width 735 height 374
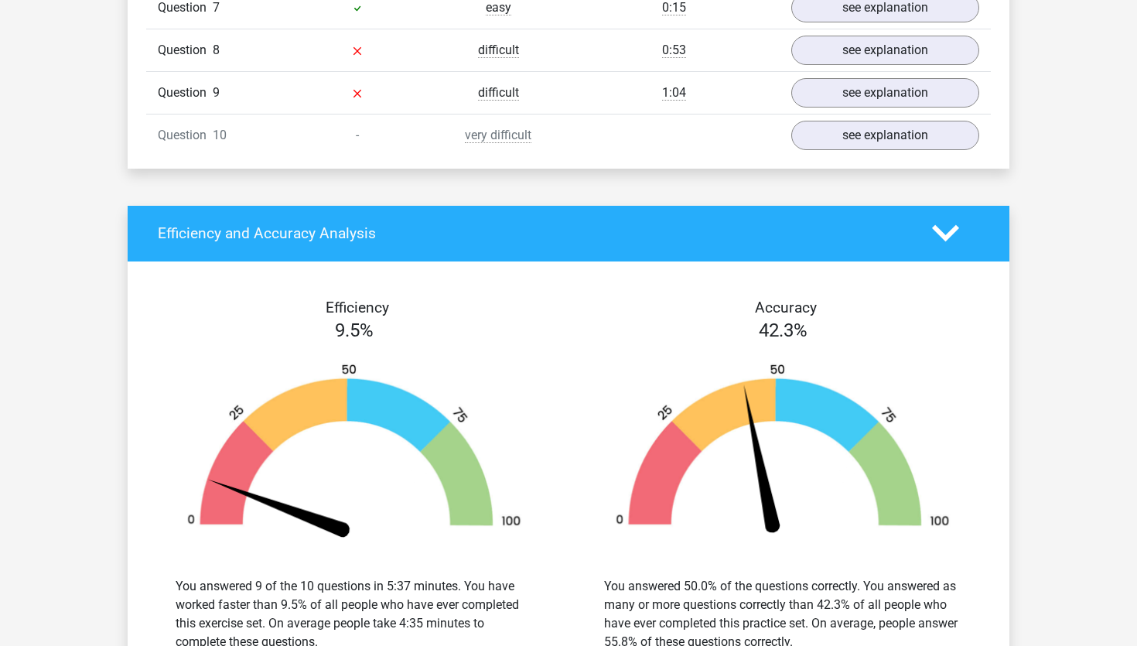
scroll to position [1998, 0]
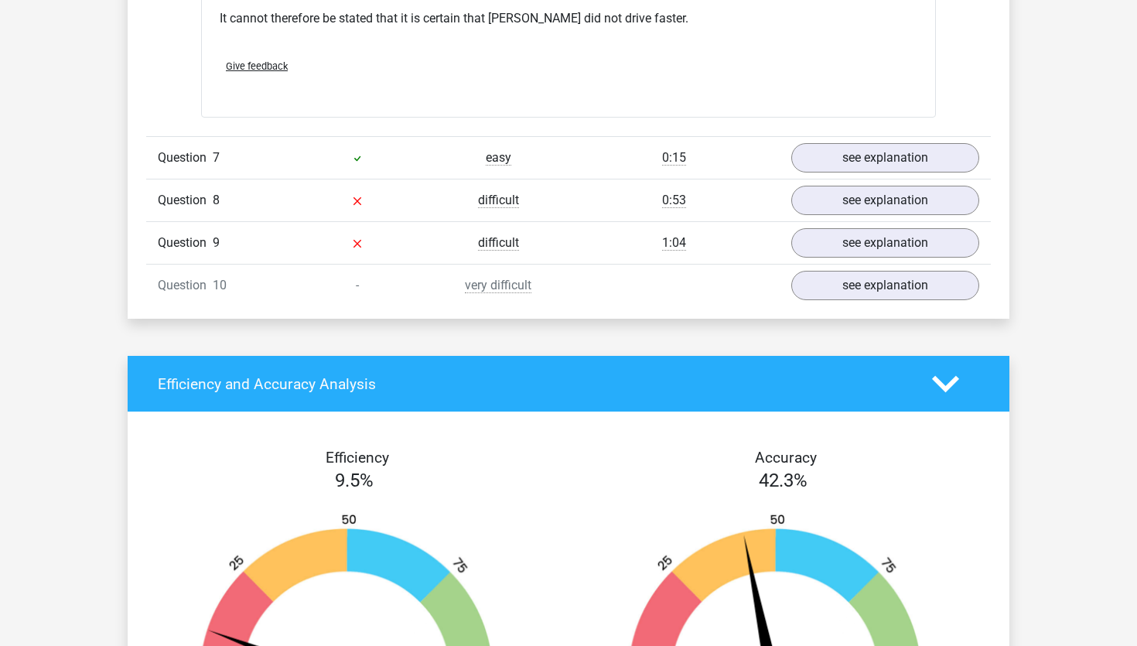
scroll to position [2339, 0]
